Goal: Understand process/instructions: Learn how to perform a task or action

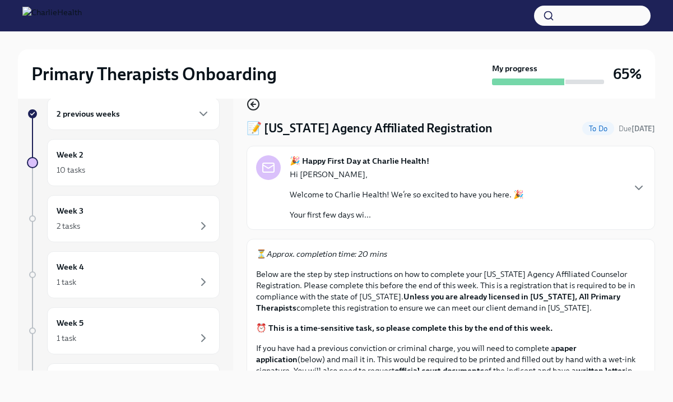
click at [256, 106] on icon "button" at bounding box center [253, 104] width 13 height 13
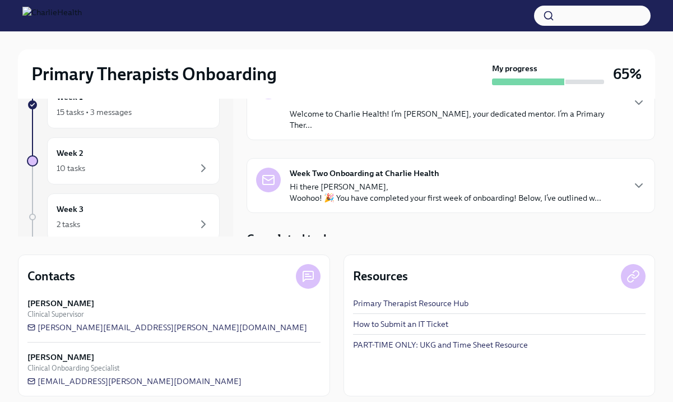
scroll to position [154, 0]
click at [326, 230] on h4 "Completed tasks" at bounding box center [291, 238] width 89 height 17
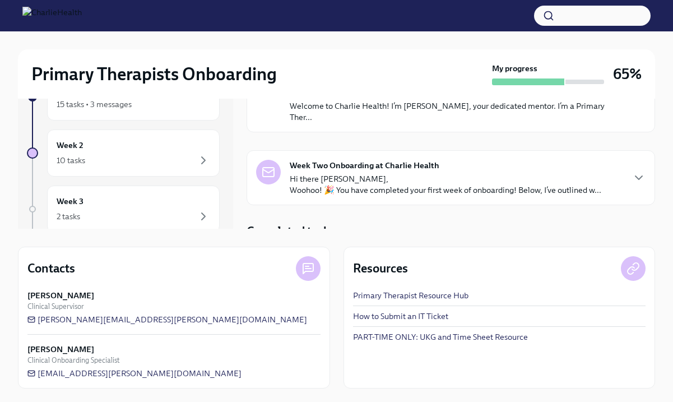
click at [340, 223] on div "Completed tasks" at bounding box center [451, 231] width 409 height 17
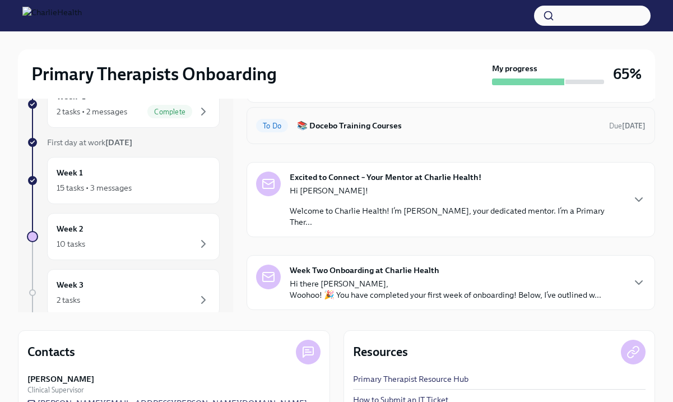
scroll to position [117, 0]
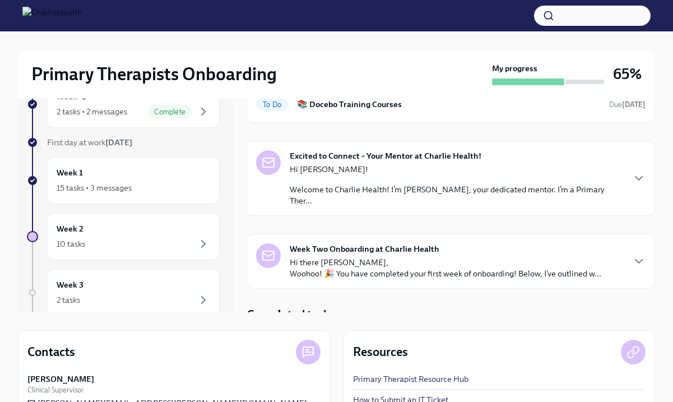
click at [323, 307] on h4 "Completed tasks" at bounding box center [291, 315] width 89 height 17
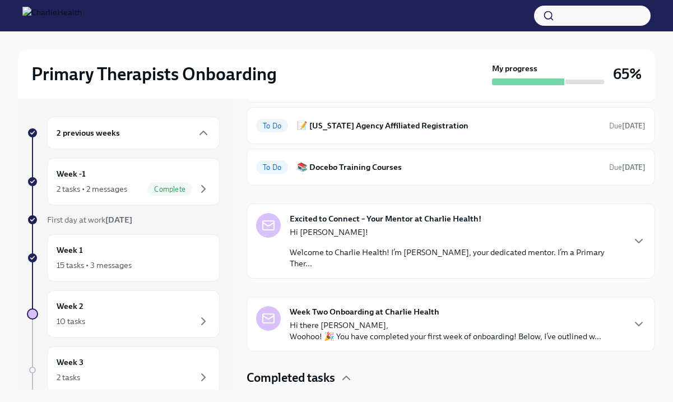
scroll to position [132, 0]
click at [429, 306] on strong "Week Two Onboarding at Charlie Health" at bounding box center [365, 311] width 150 height 11
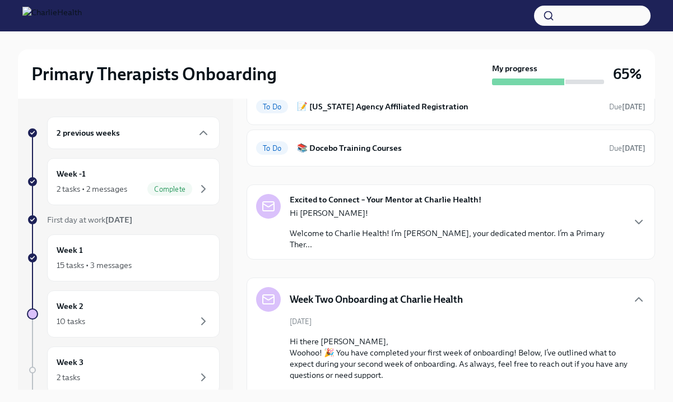
scroll to position [144, 0]
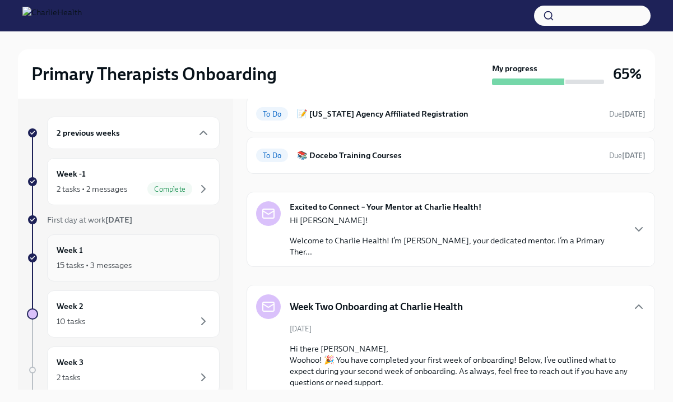
click at [147, 261] on div "15 tasks • 3 messages" at bounding box center [134, 264] width 154 height 13
click at [158, 256] on div "Week 1 15 tasks • 3 messages" at bounding box center [134, 258] width 154 height 28
drag, startPoint x: 438, startPoint y: 75, endPoint x: 363, endPoint y: 94, distance: 78.2
click at [363, 94] on div "Primary Therapists Onboarding My progress 65%" at bounding box center [336, 73] width 637 height 49
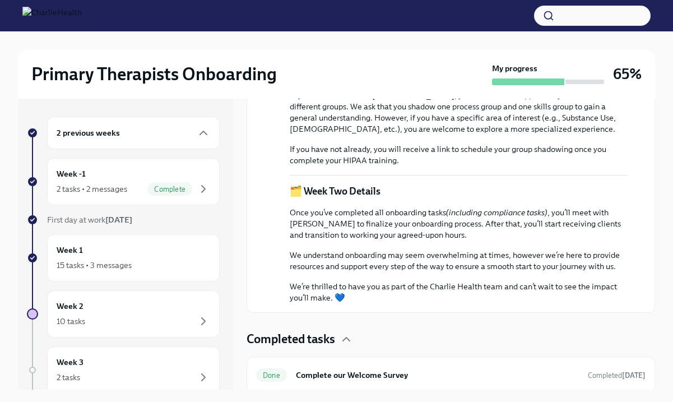
scroll to position [481, 0]
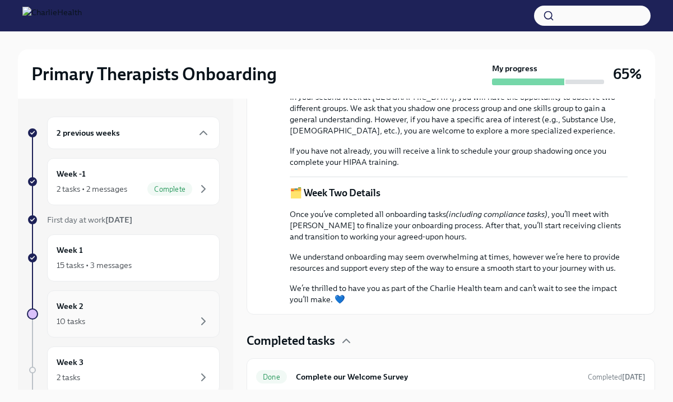
click at [181, 317] on div "10 tasks" at bounding box center [134, 320] width 154 height 13
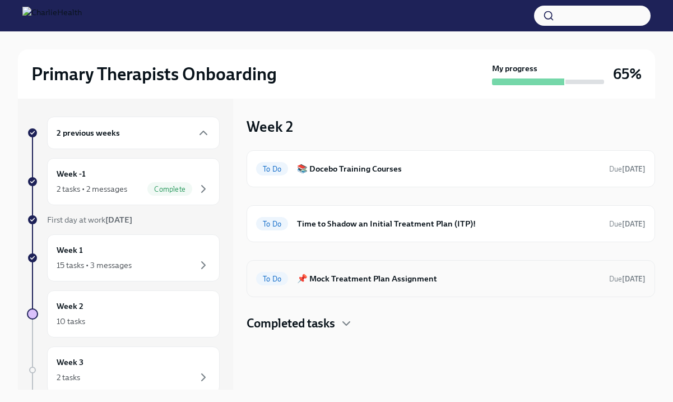
click at [397, 270] on div "To Do 📌 Mock Treatment Plan Assignment Due [DATE]" at bounding box center [451, 279] width 390 height 18
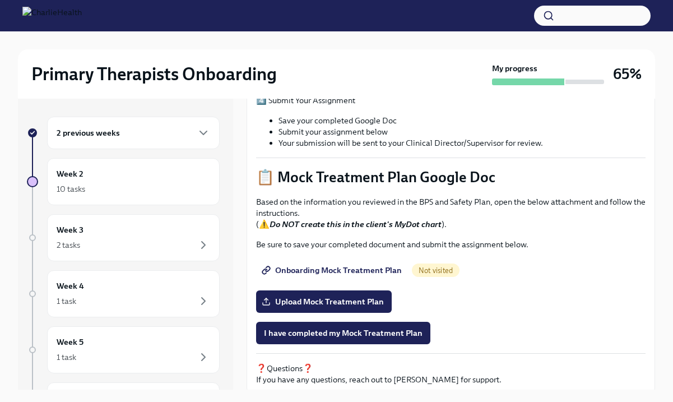
scroll to position [397, 0]
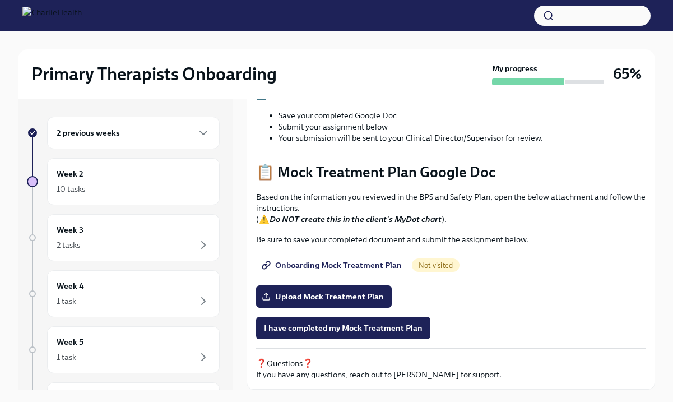
click at [356, 263] on span "Onboarding Mock Treatment Plan" at bounding box center [333, 265] width 138 height 11
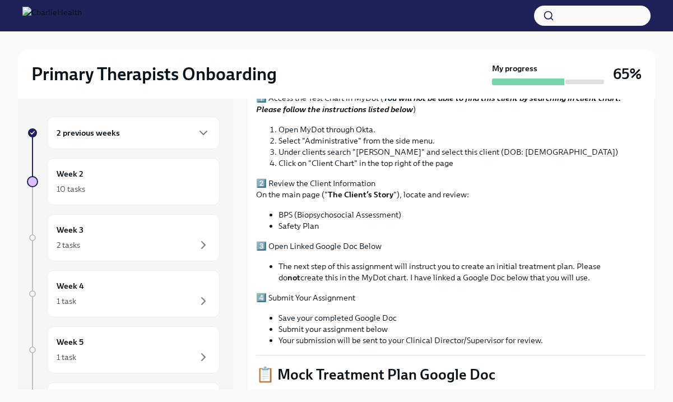
scroll to position [190, 0]
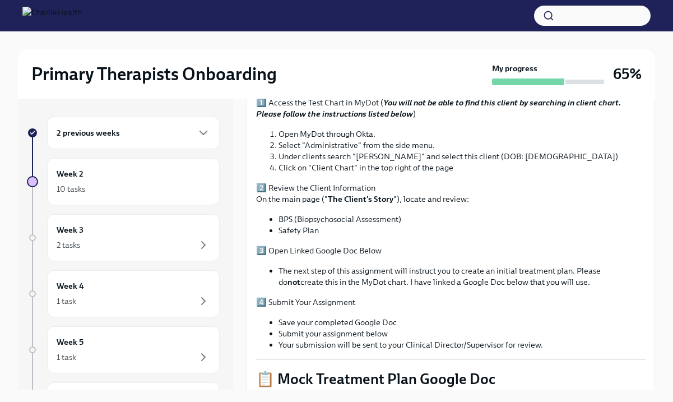
click at [561, 155] on li "Under clients search "[PERSON_NAME]" and select this client (DOB: [DEMOGRAPHIC_…" at bounding box center [462, 156] width 367 height 11
